Goal: Find specific page/section: Find specific page/section

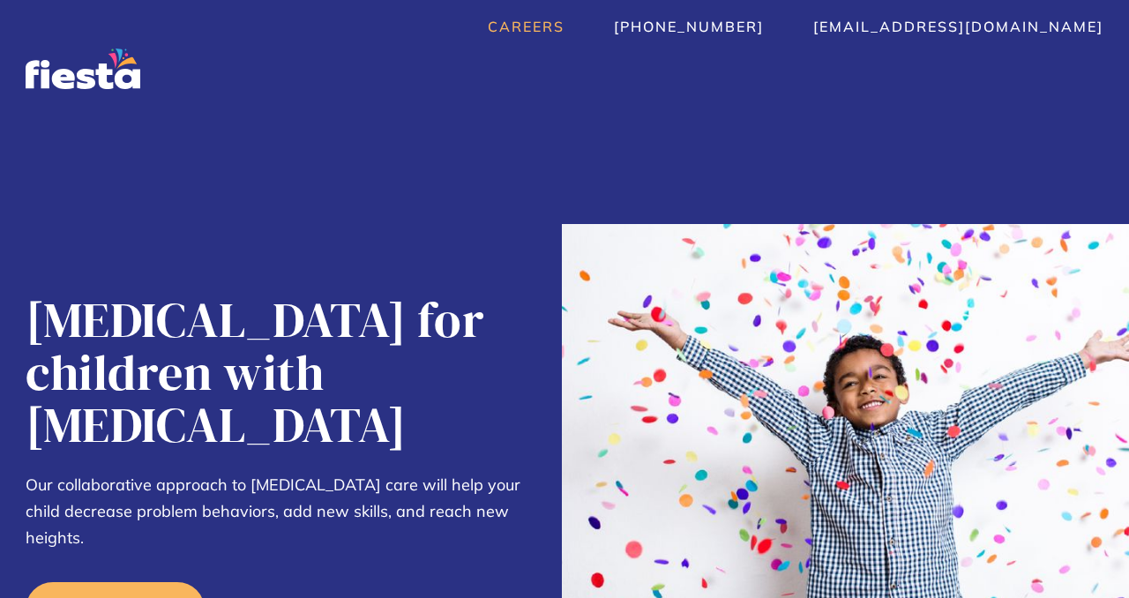
click at [564, 29] on link "Careers" at bounding box center [526, 27] width 77 height 18
click at [564, 26] on link "Careers" at bounding box center [526, 27] width 77 height 18
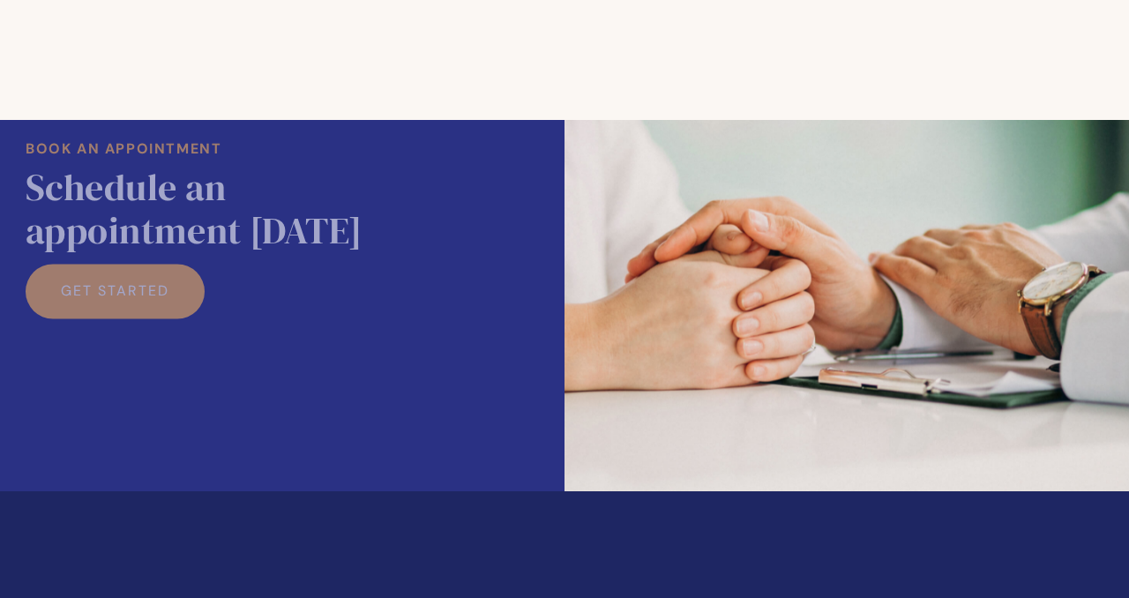
scroll to position [3418, 0]
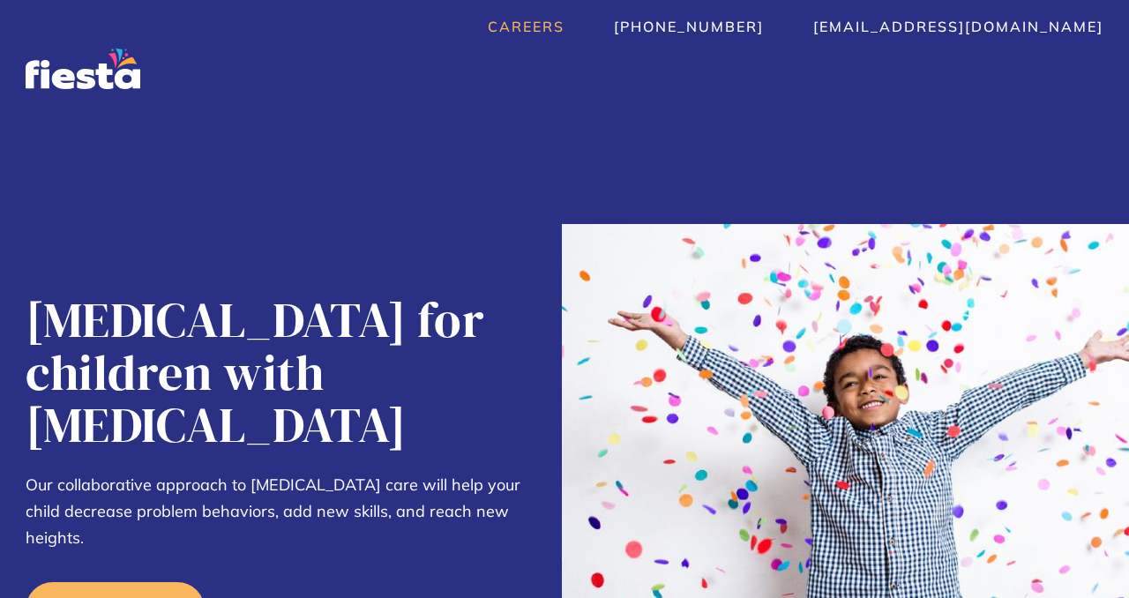
click at [564, 28] on link "Careers" at bounding box center [526, 27] width 77 height 18
